Goal: Use online tool/utility: Utilize a website feature to perform a specific function

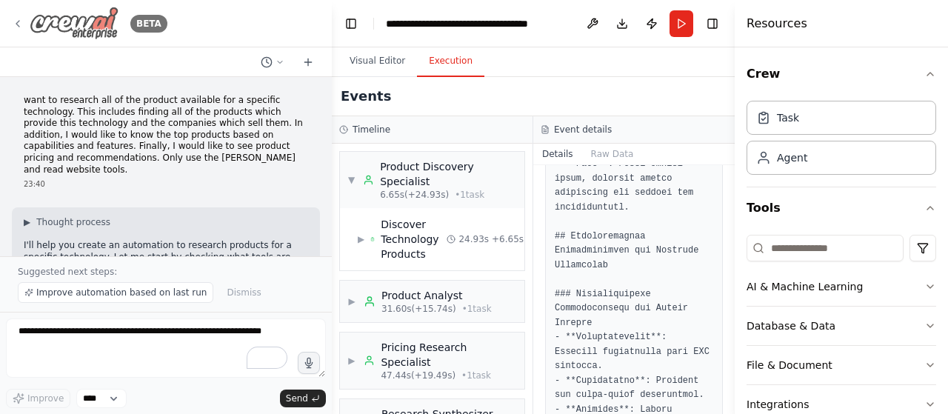
click at [18, 31] on div "BETA" at bounding box center [89, 23] width 155 height 33
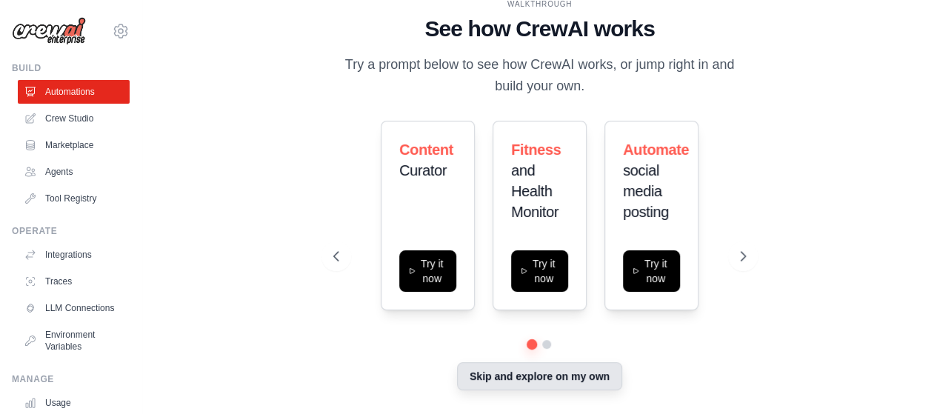
click at [532, 381] on button "Skip and explore on my own" at bounding box center [539, 376] width 165 height 28
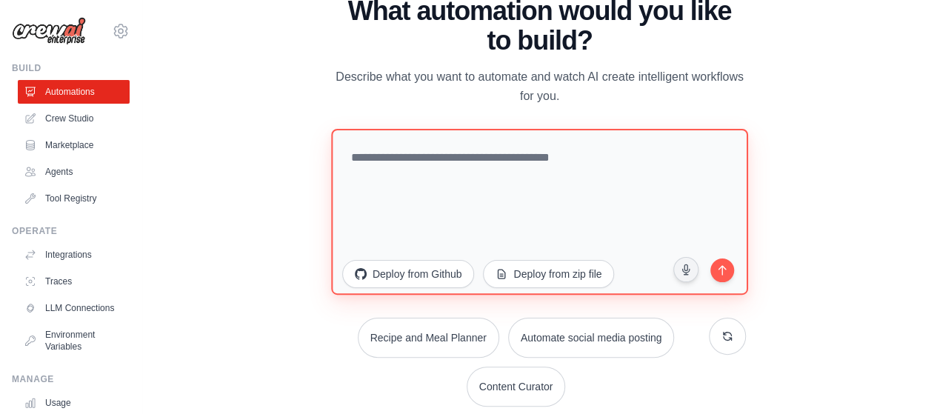
click at [421, 159] on textarea at bounding box center [539, 211] width 417 height 166
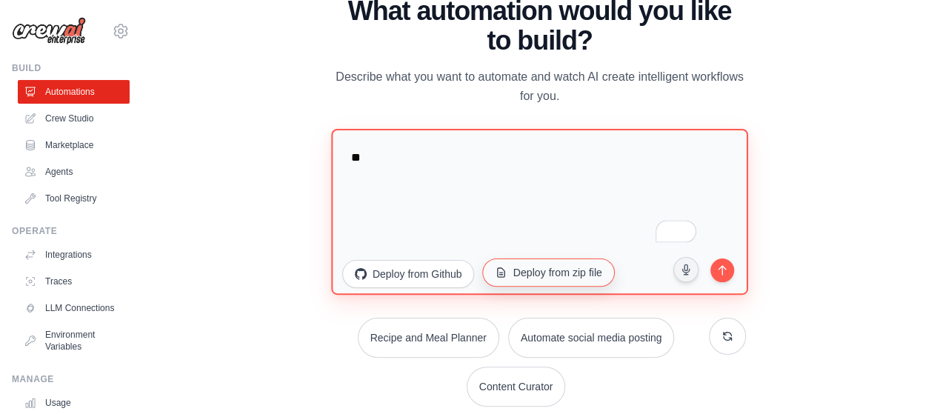
type textarea "*"
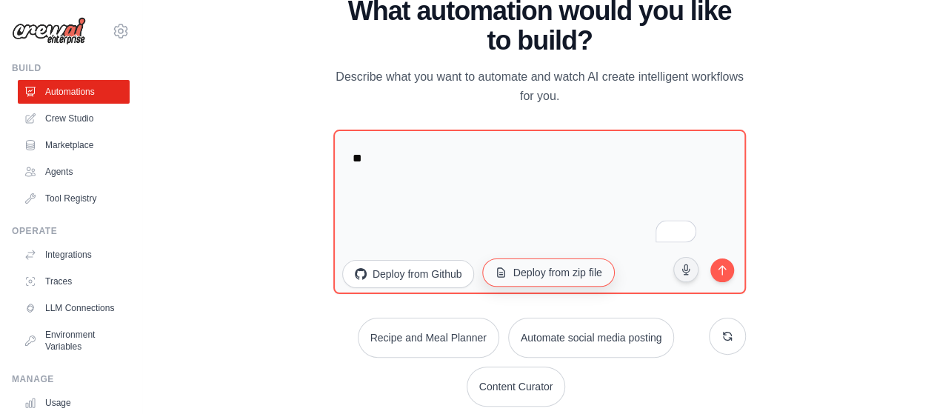
click at [552, 281] on button "Deploy from zip file" at bounding box center [549, 272] width 133 height 28
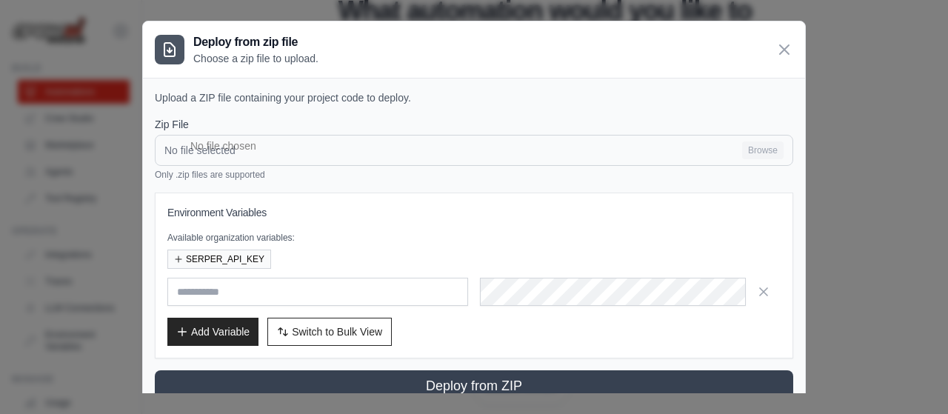
scroll to position [18, 0]
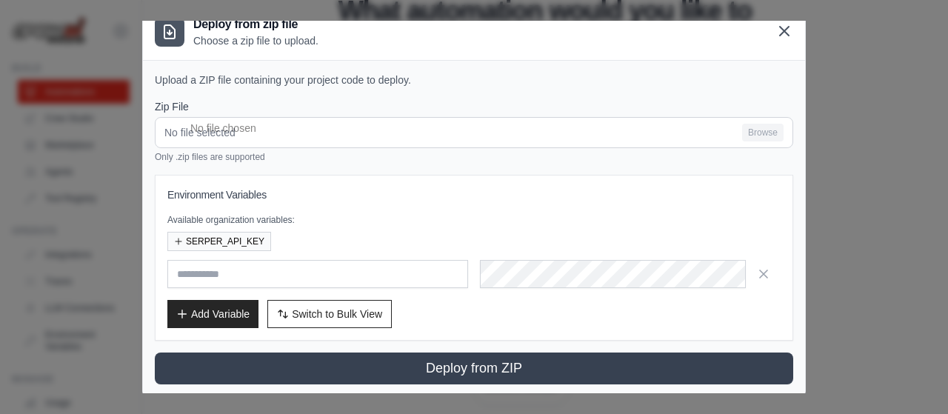
click at [780, 31] on icon at bounding box center [784, 31] width 9 height 9
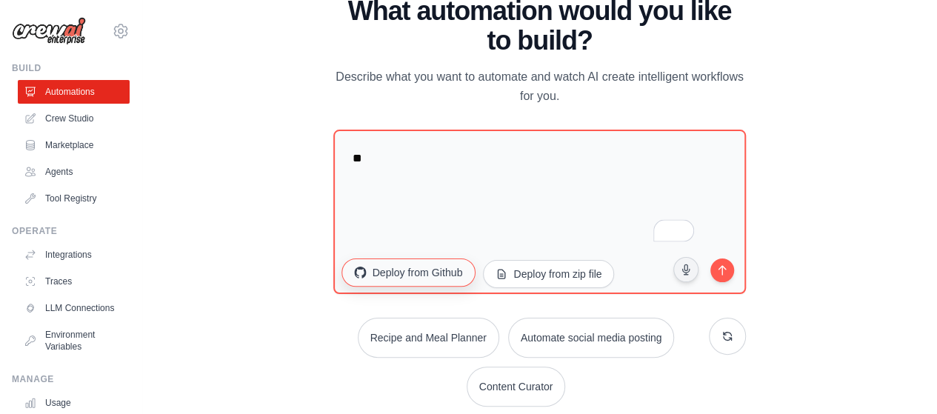
click at [408, 284] on button "Deploy from Github" at bounding box center [407, 272] width 133 height 28
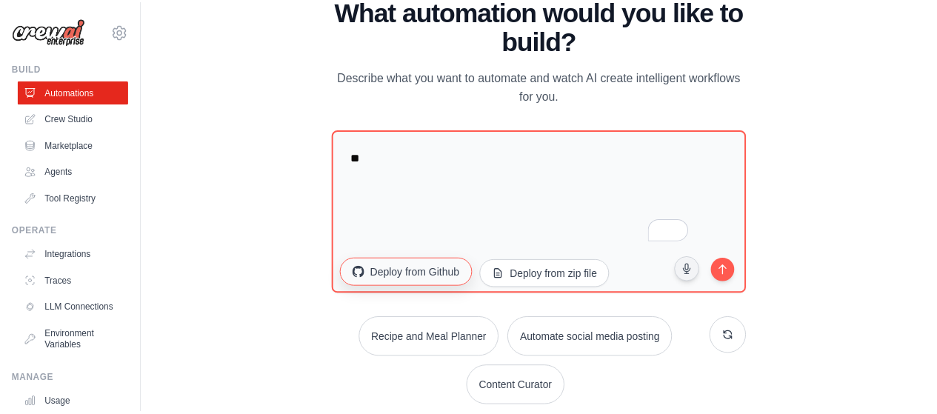
scroll to position [0, 0]
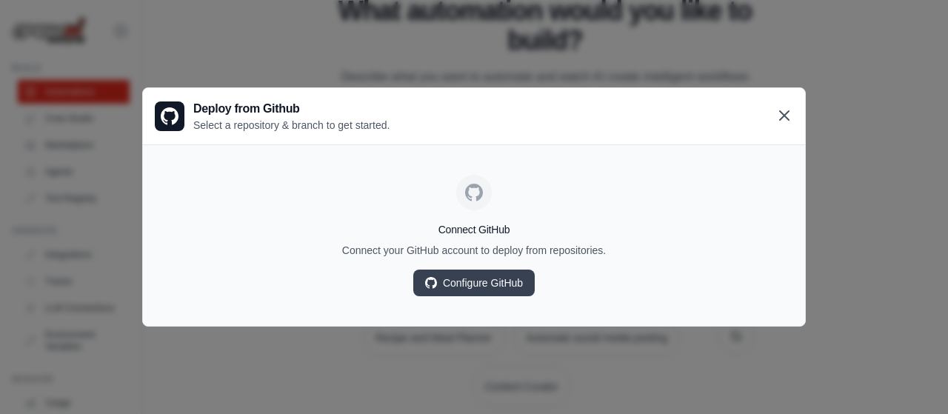
click at [782, 118] on icon at bounding box center [784, 115] width 9 height 9
